Goal: Information Seeking & Learning: Learn about a topic

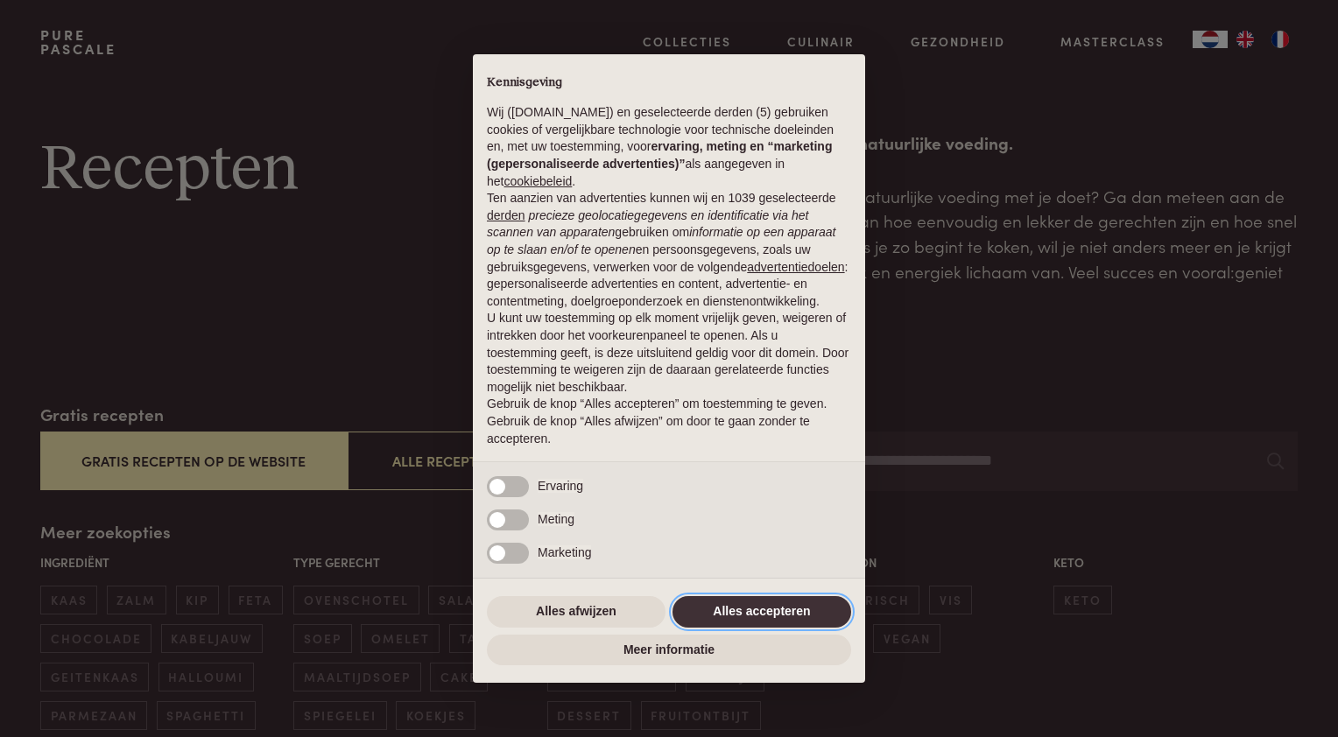
click at [736, 615] on button "Alles accepteren" at bounding box center [761, 612] width 179 height 32
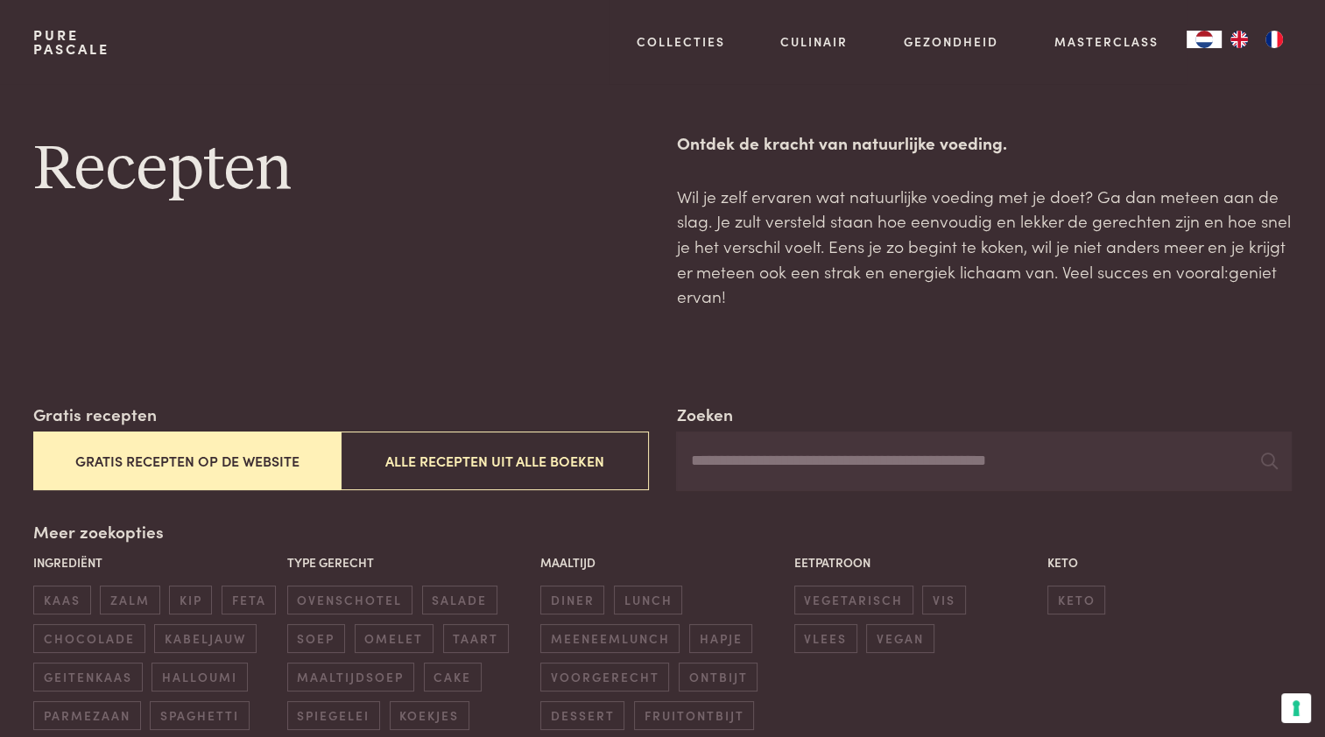
click at [1263, 43] on img "FR" at bounding box center [1273, 40] width 21 height 18
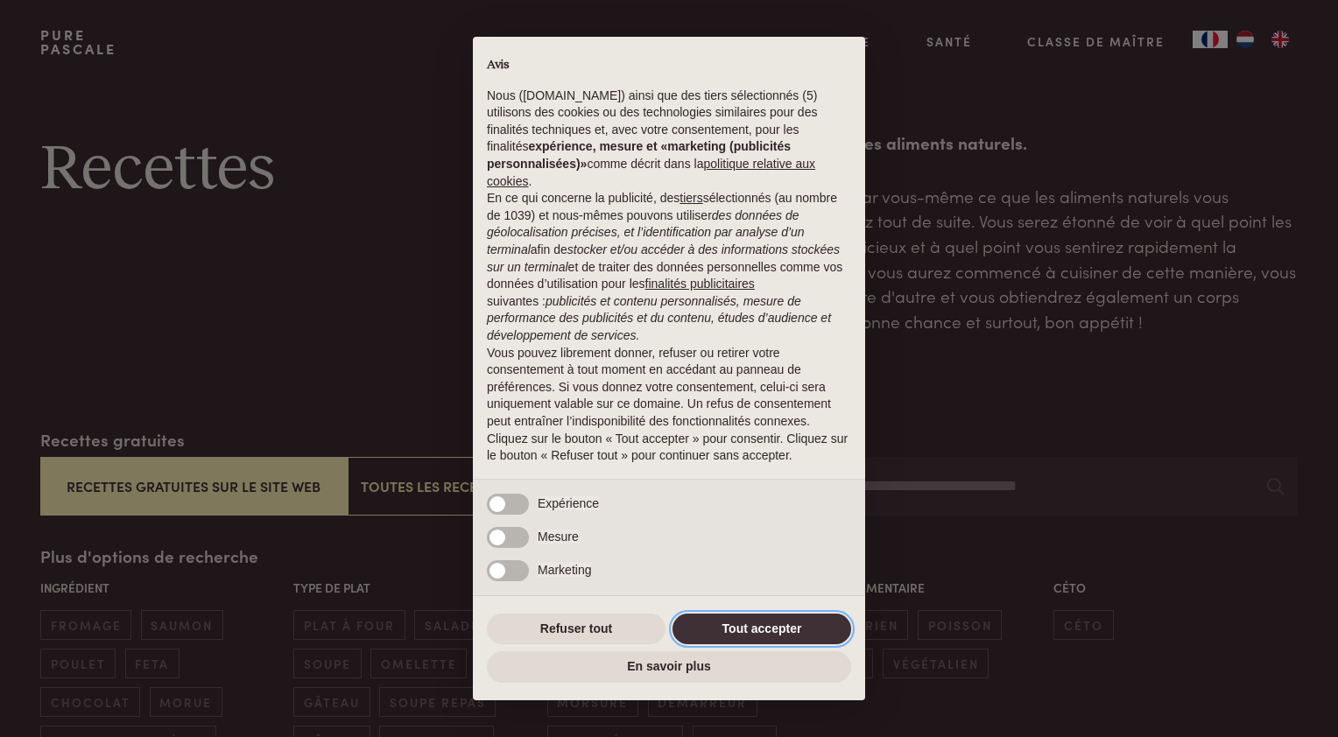
click at [775, 619] on button "Tout accepter" at bounding box center [761, 630] width 179 height 32
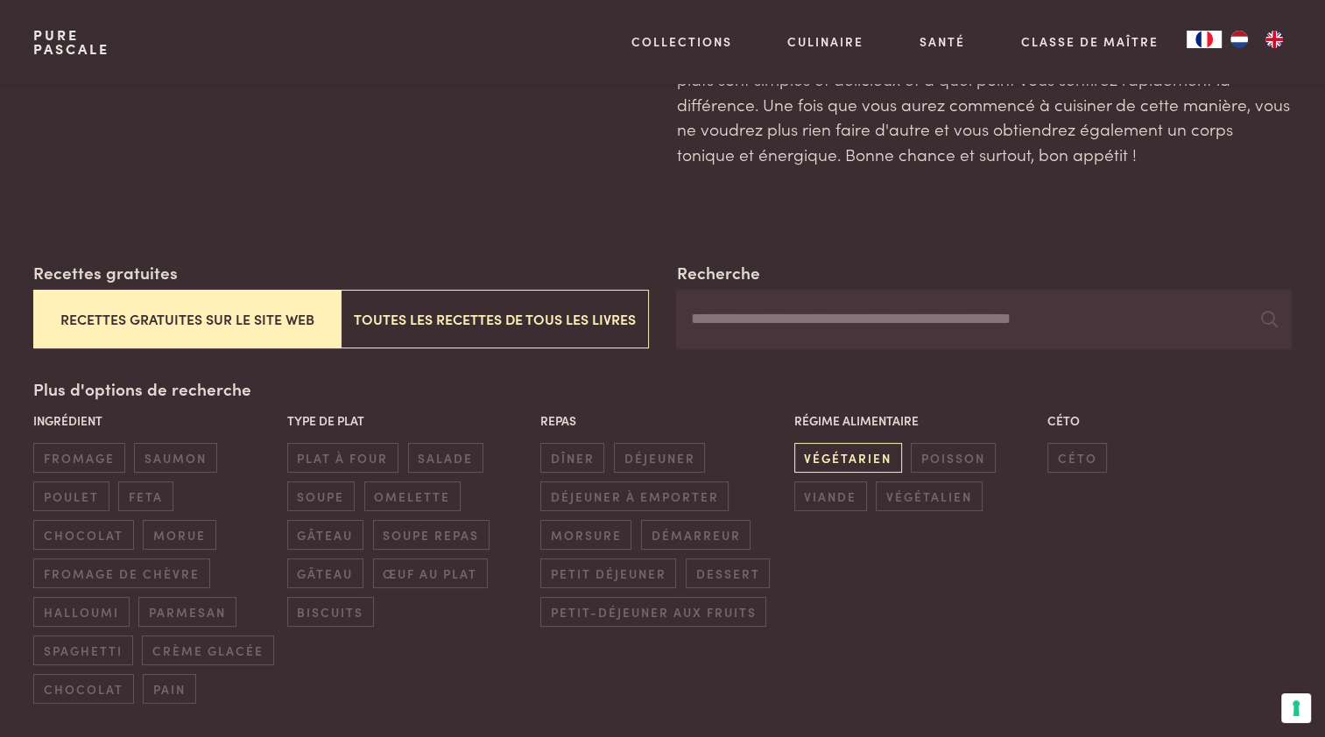
scroll to position [175, 0]
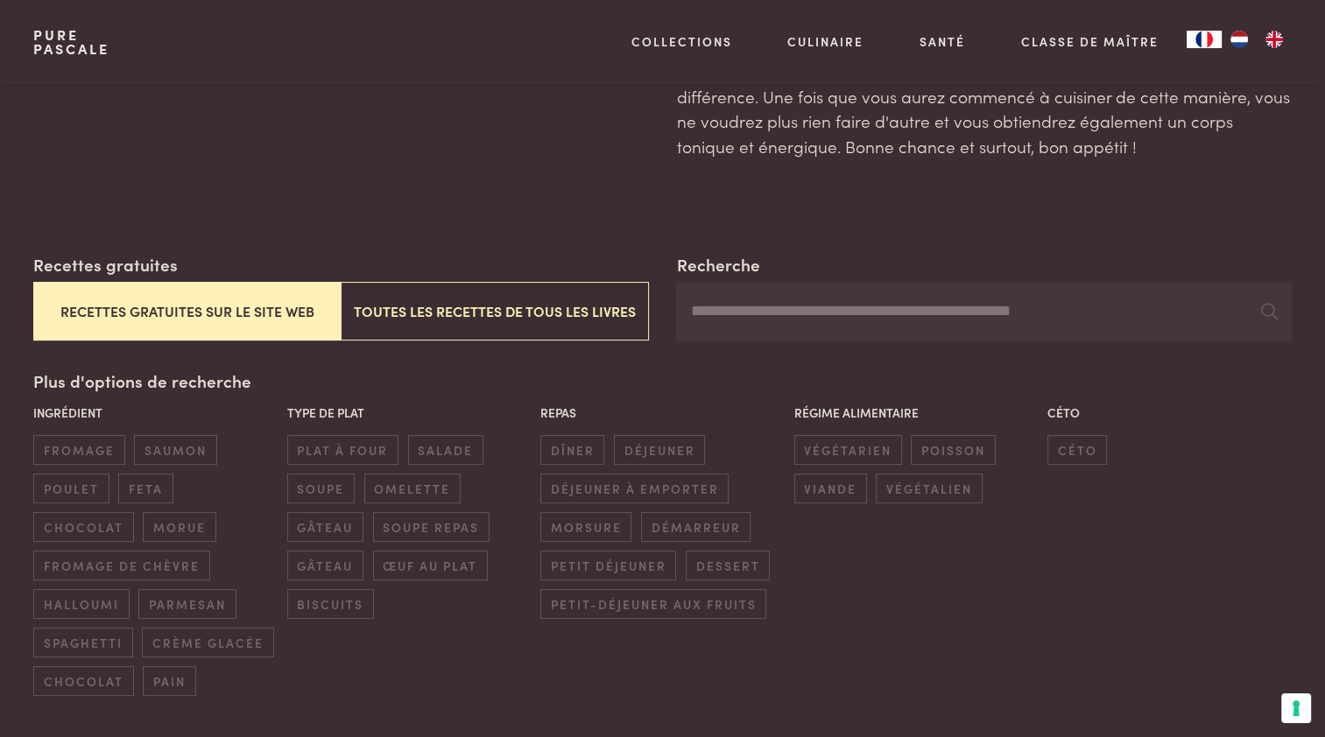
click at [195, 310] on button "Recettes gratuites sur le site web" at bounding box center [186, 311] width 307 height 59
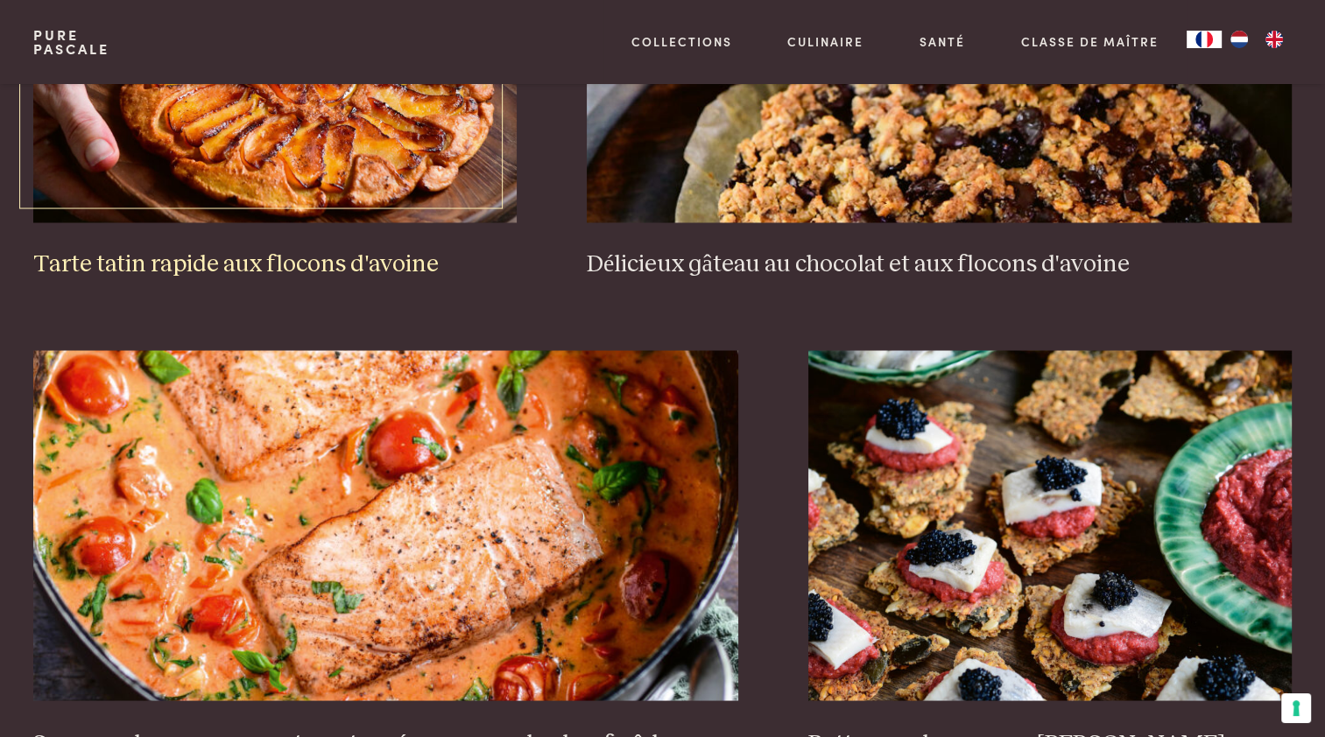
scroll to position [3142, 0]
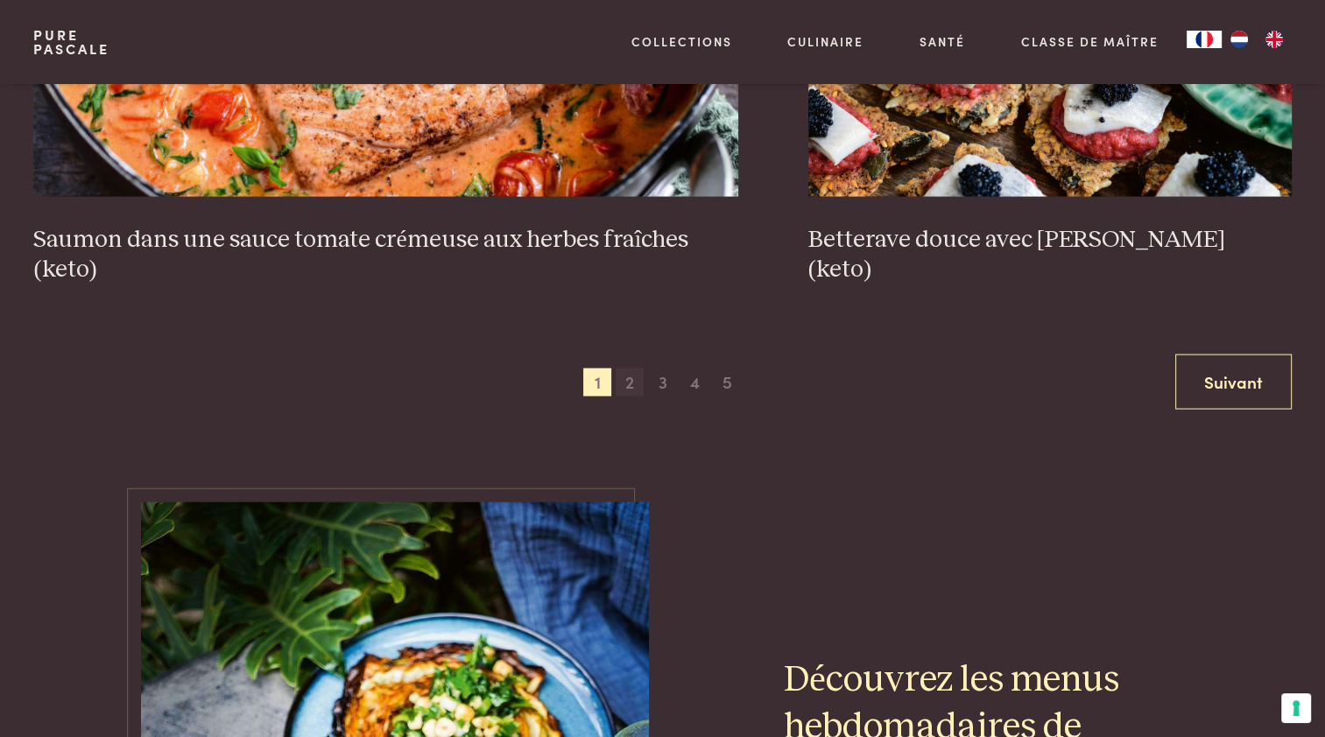
click at [624, 377] on span "2" at bounding box center [630, 383] width 28 height 28
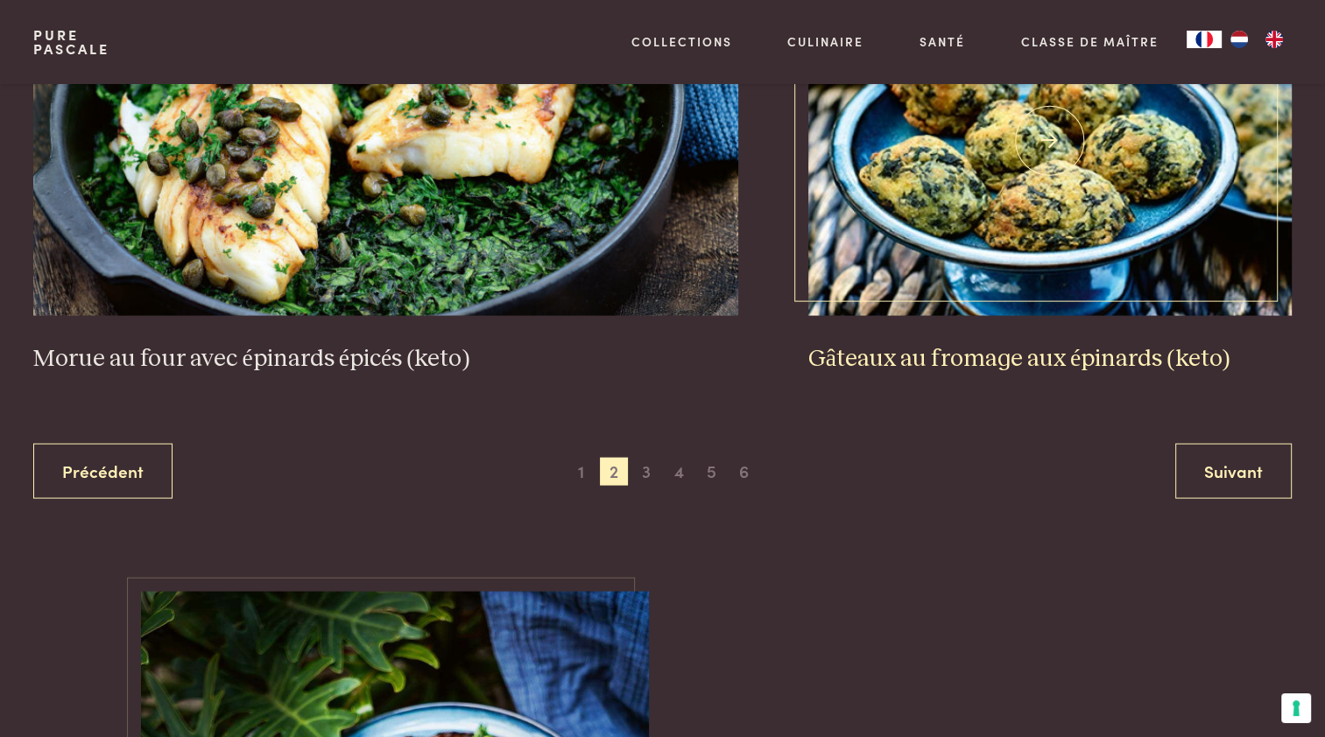
scroll to position [3404, 0]
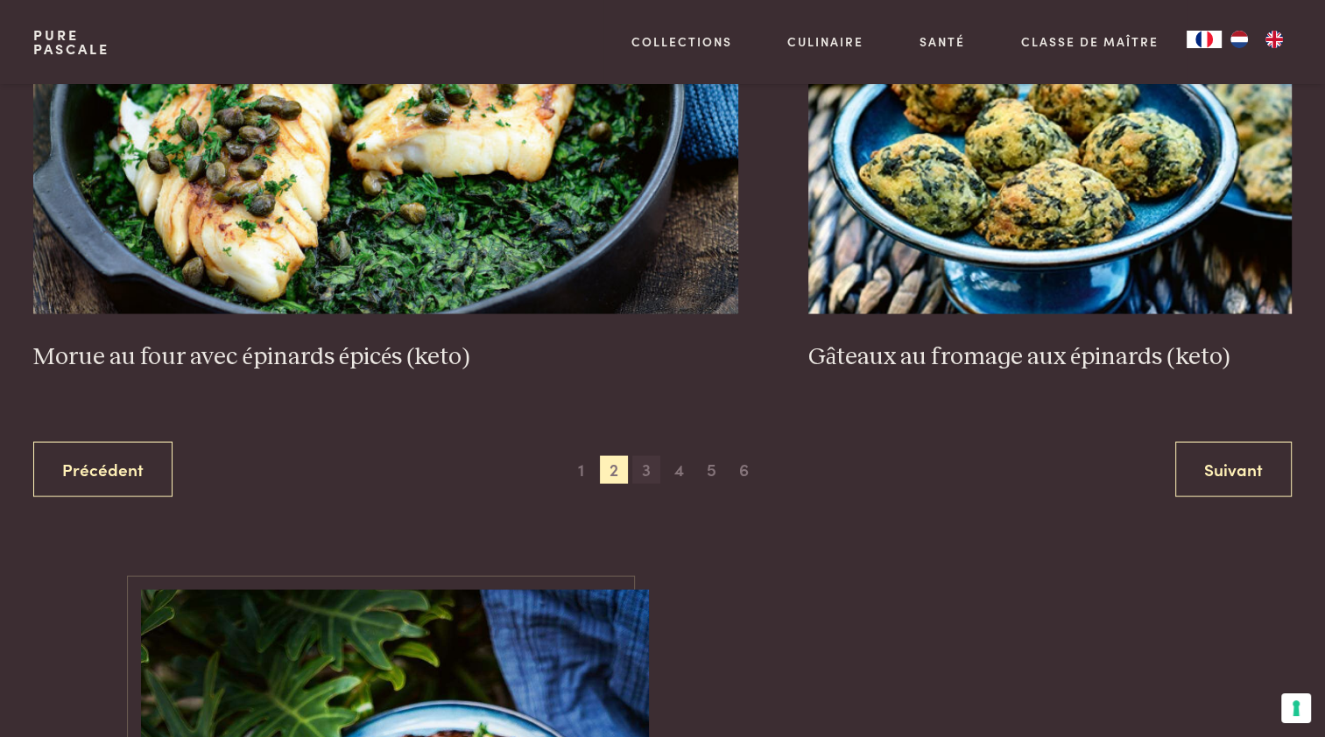
click at [644, 468] on span "3" at bounding box center [646, 470] width 28 height 28
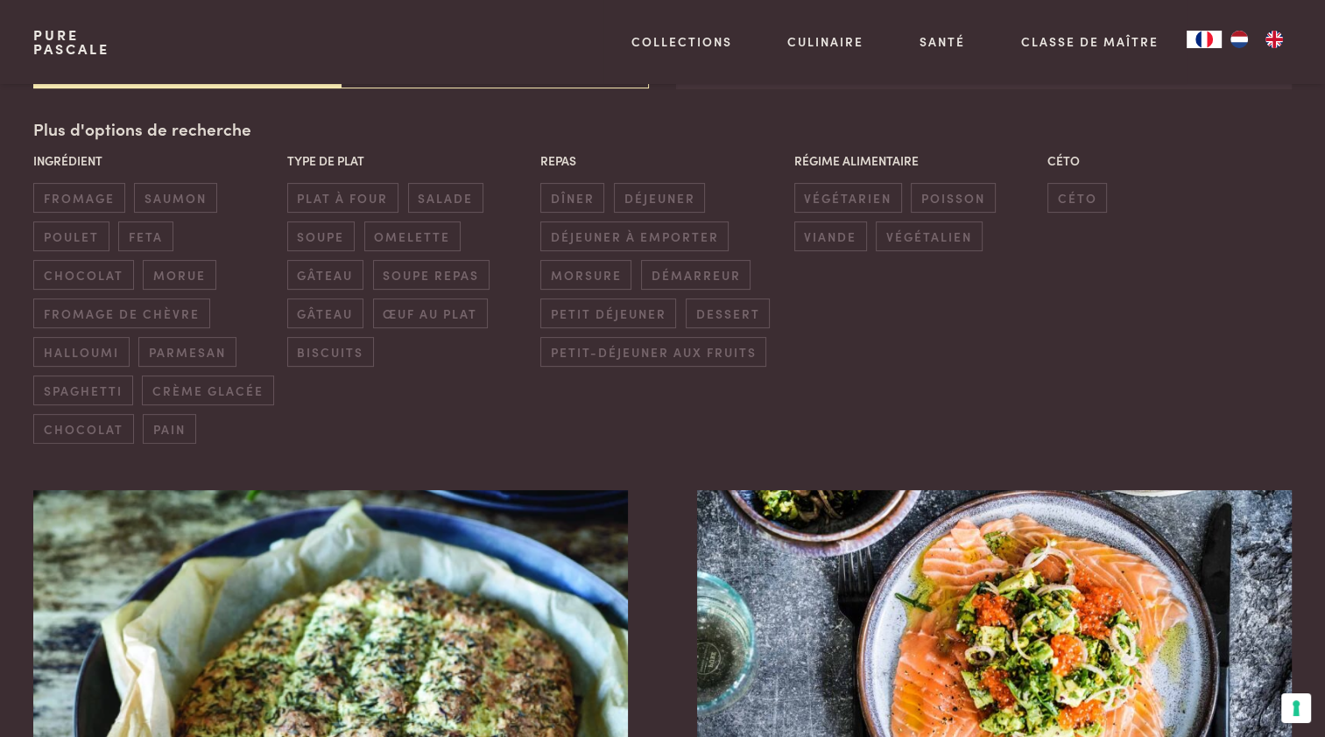
scroll to position [427, 0]
